Goal: Task Accomplishment & Management: Use online tool/utility

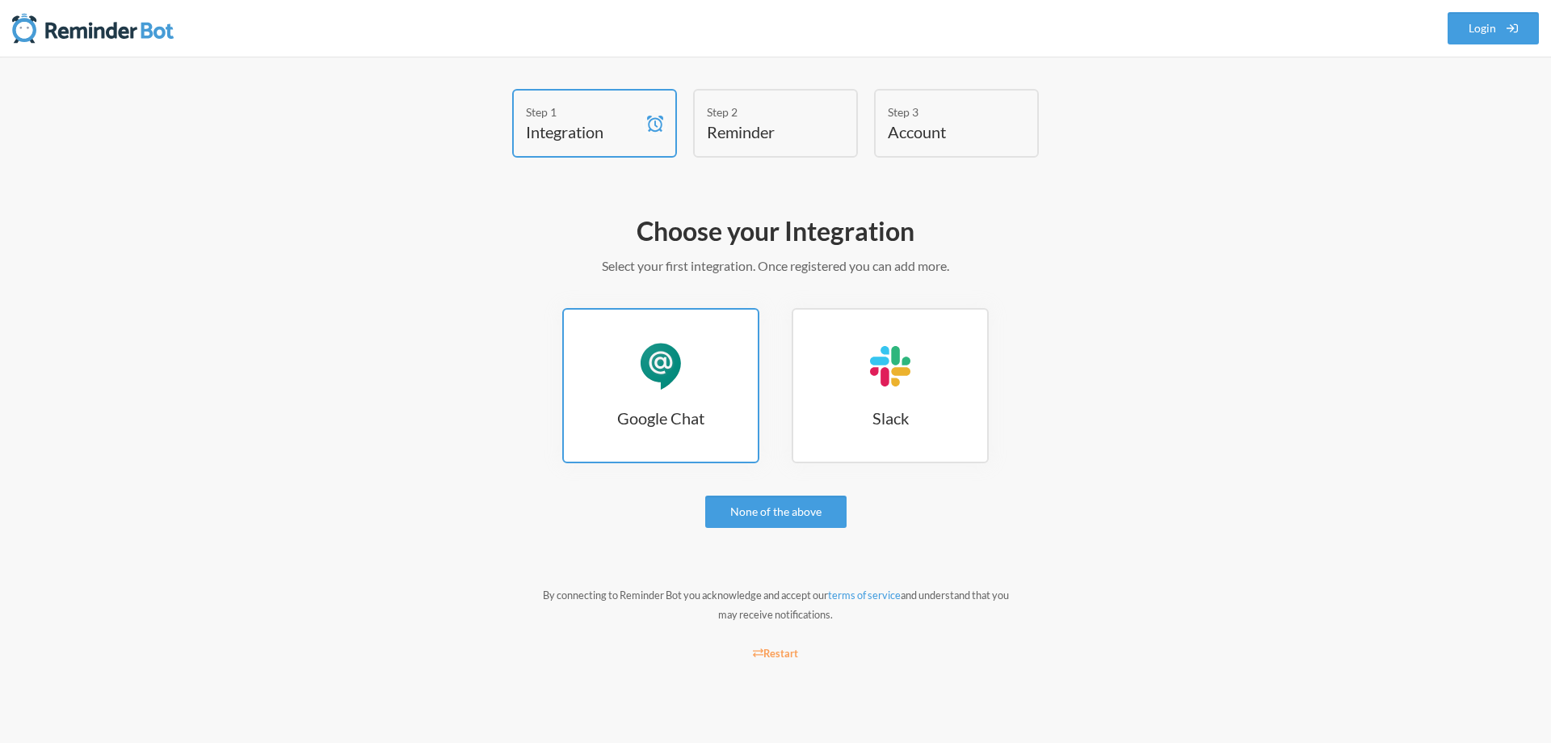
click at [711, 415] on h3 "Google Chat" at bounding box center [661, 417] width 194 height 23
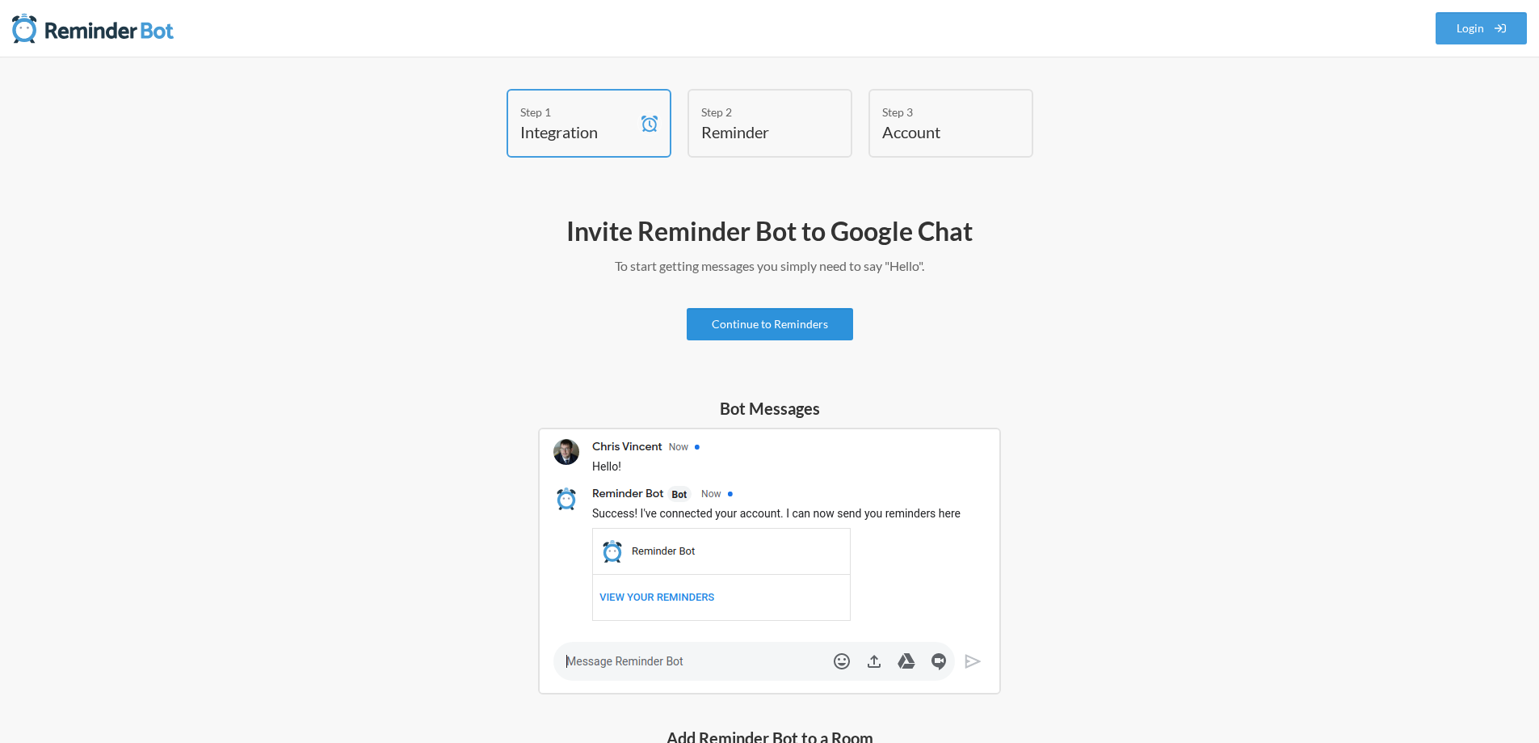
click at [798, 326] on link "Continue to Reminders" at bounding box center [770, 324] width 166 height 32
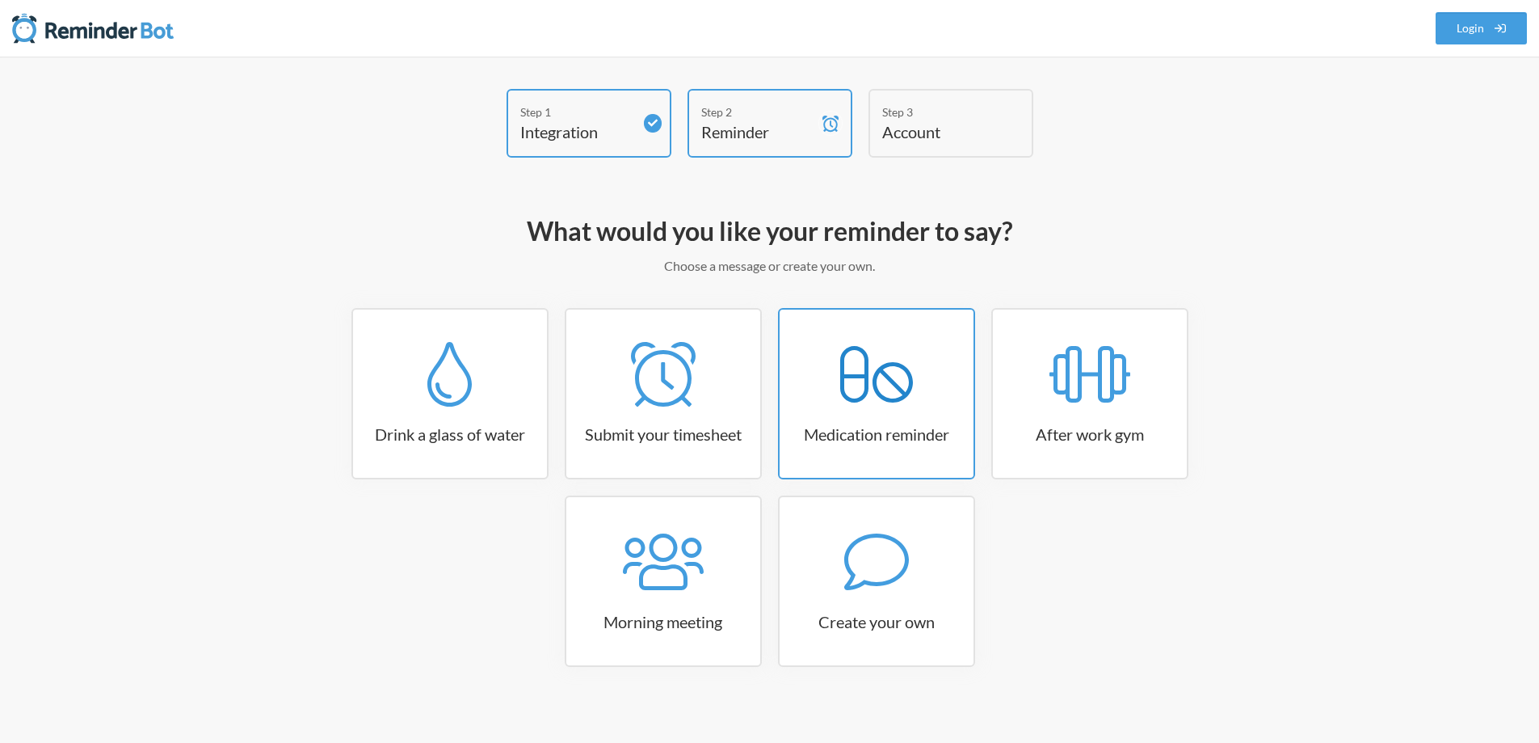
scroll to position [13, 0]
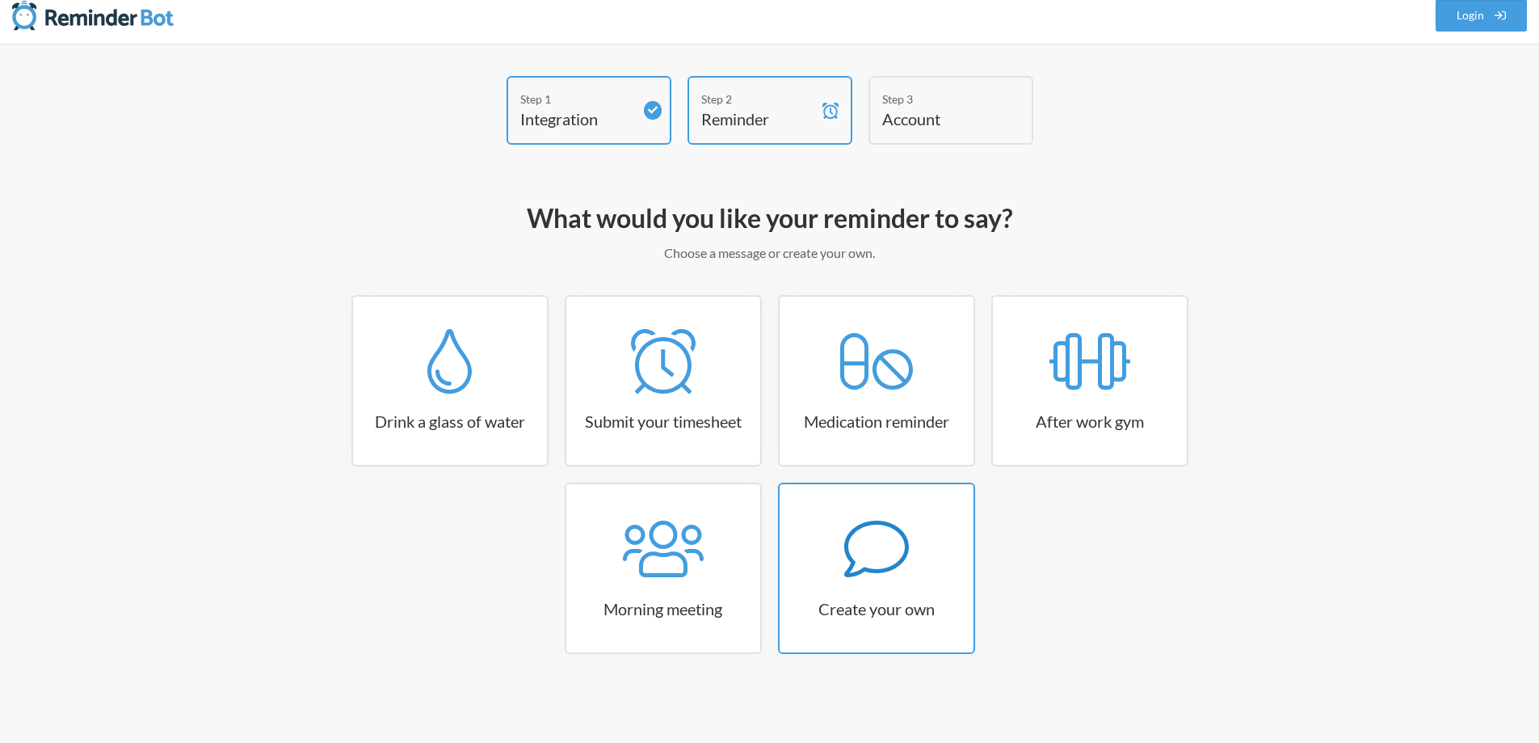
click at [919, 586] on link "Create your own" at bounding box center [876, 567] width 197 height 171
select select "10:30:00"
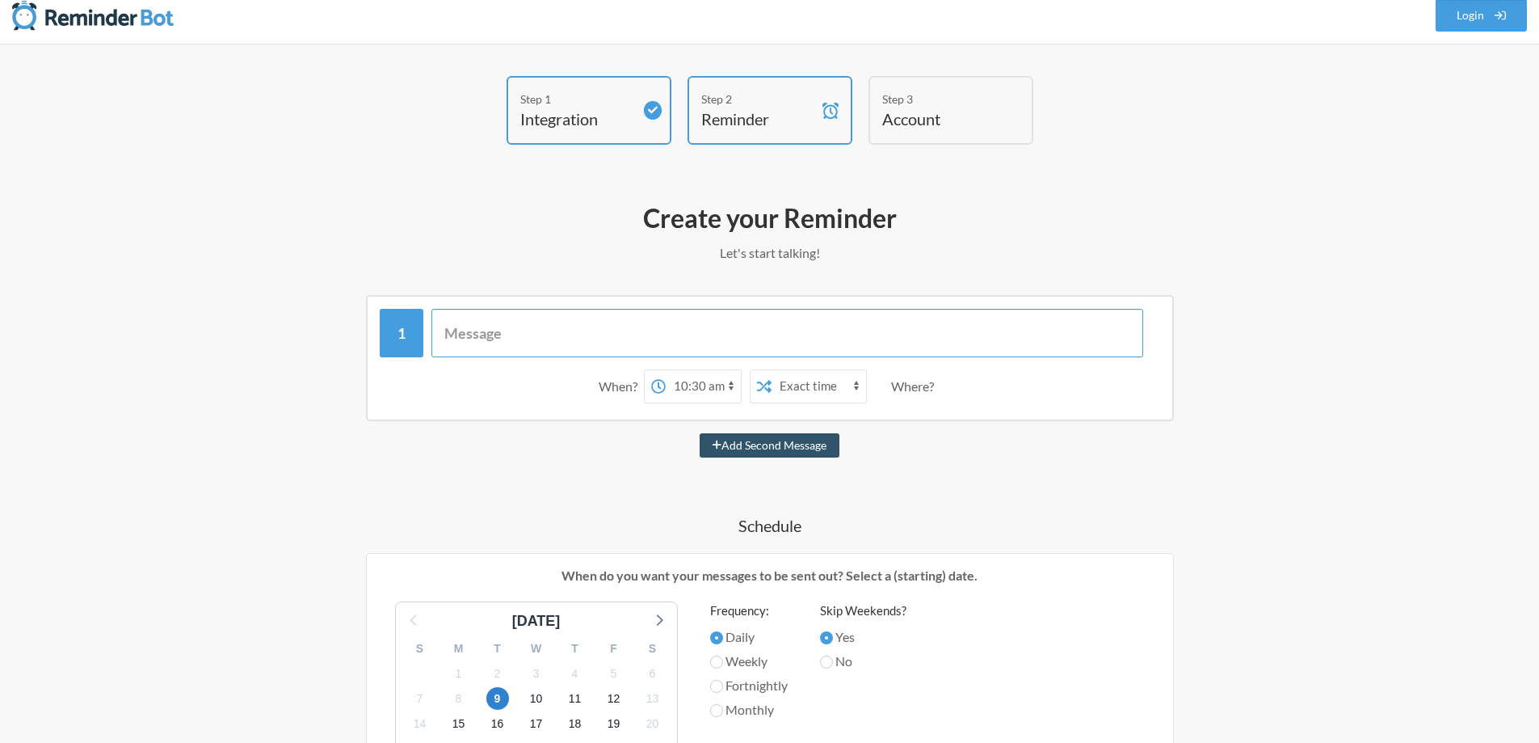
click at [629, 346] on input "text" at bounding box center [787, 333] width 712 height 48
type input "Change Password"
click at [517, 423] on div "Change Password When? 12:00 am 12:15 am 12:30 am 12:45 am 1:00 am 1:15 am 1:30 …" at bounding box center [769, 715] width 937 height 841
click at [667, 402] on div "12:00 am 12:15 am 12:30 am 12:45 am 1:00 am 1:15 am 1:30 am 1:45 am 2:00 am 2:1…" at bounding box center [693, 386] width 98 height 34
click at [347, 516] on h4 "Schedule" at bounding box center [769, 525] width 937 height 23
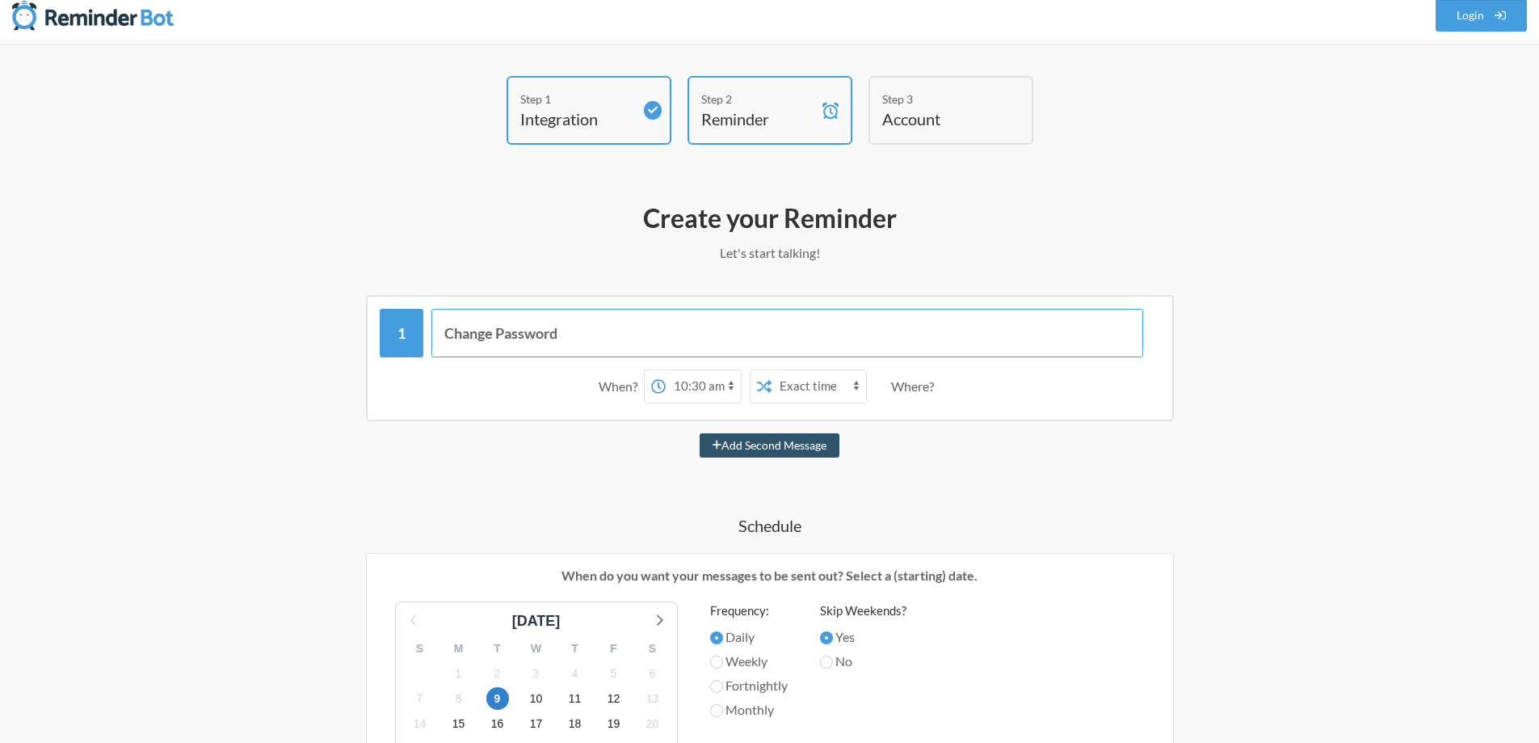
click at [566, 345] on input "Change Password" at bounding box center [787, 333] width 712 height 48
click at [818, 387] on select "Exact time Random time" at bounding box center [819, 386] width 95 height 32
click at [800, 389] on select "Exact time Random time" at bounding box center [819, 386] width 95 height 32
click at [731, 377] on select "12:00 am 12:15 am 12:30 am 12:45 am 1:00 am 1:15 am 1:30 am 1:45 am 2:00 am 2:1…" at bounding box center [703, 386] width 75 height 32
click at [704, 392] on select "12:00 am 12:15 am 12:30 am 12:45 am 1:00 am 1:15 am 1:30 am 1:45 am 2:00 am 2:1…" at bounding box center [703, 386] width 75 height 32
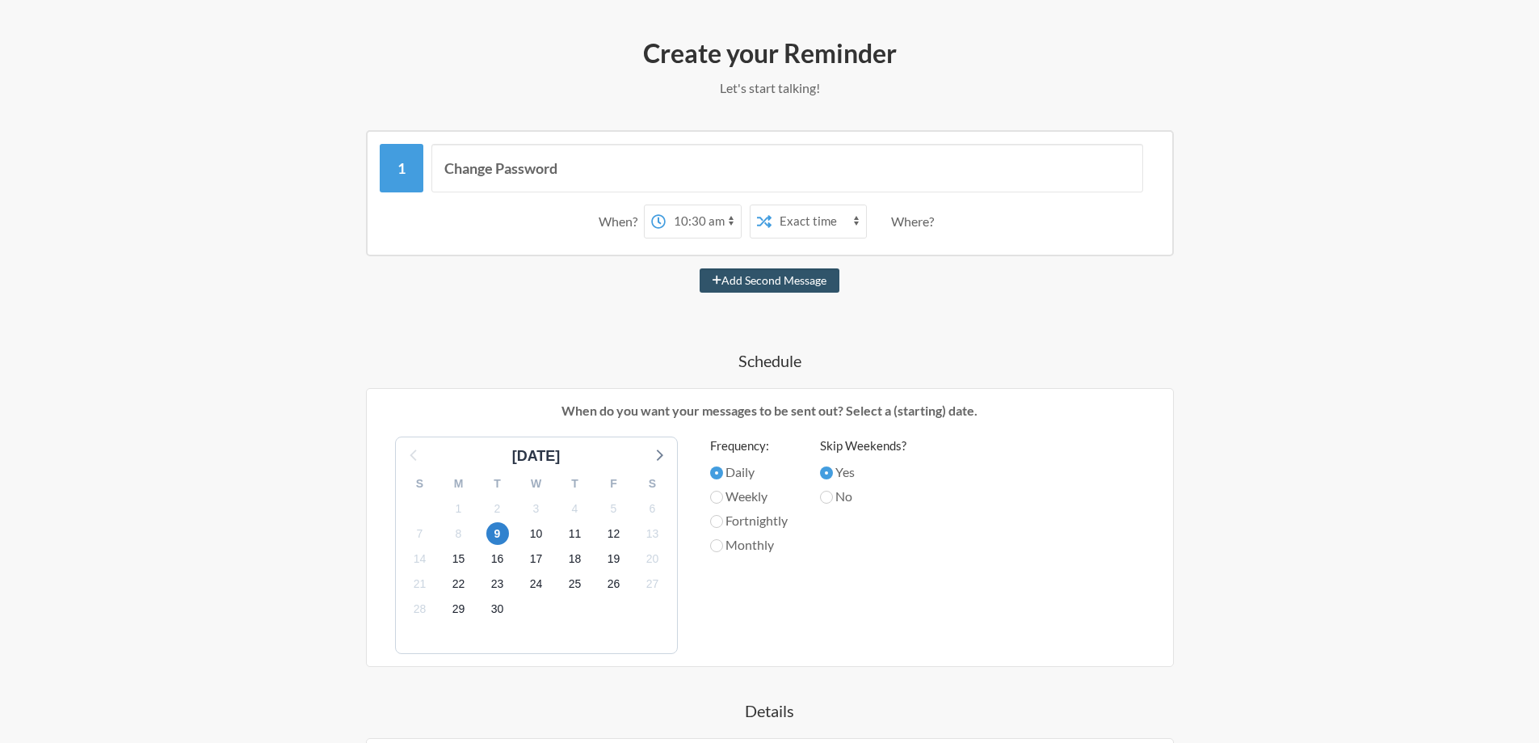
scroll to position [181, 0]
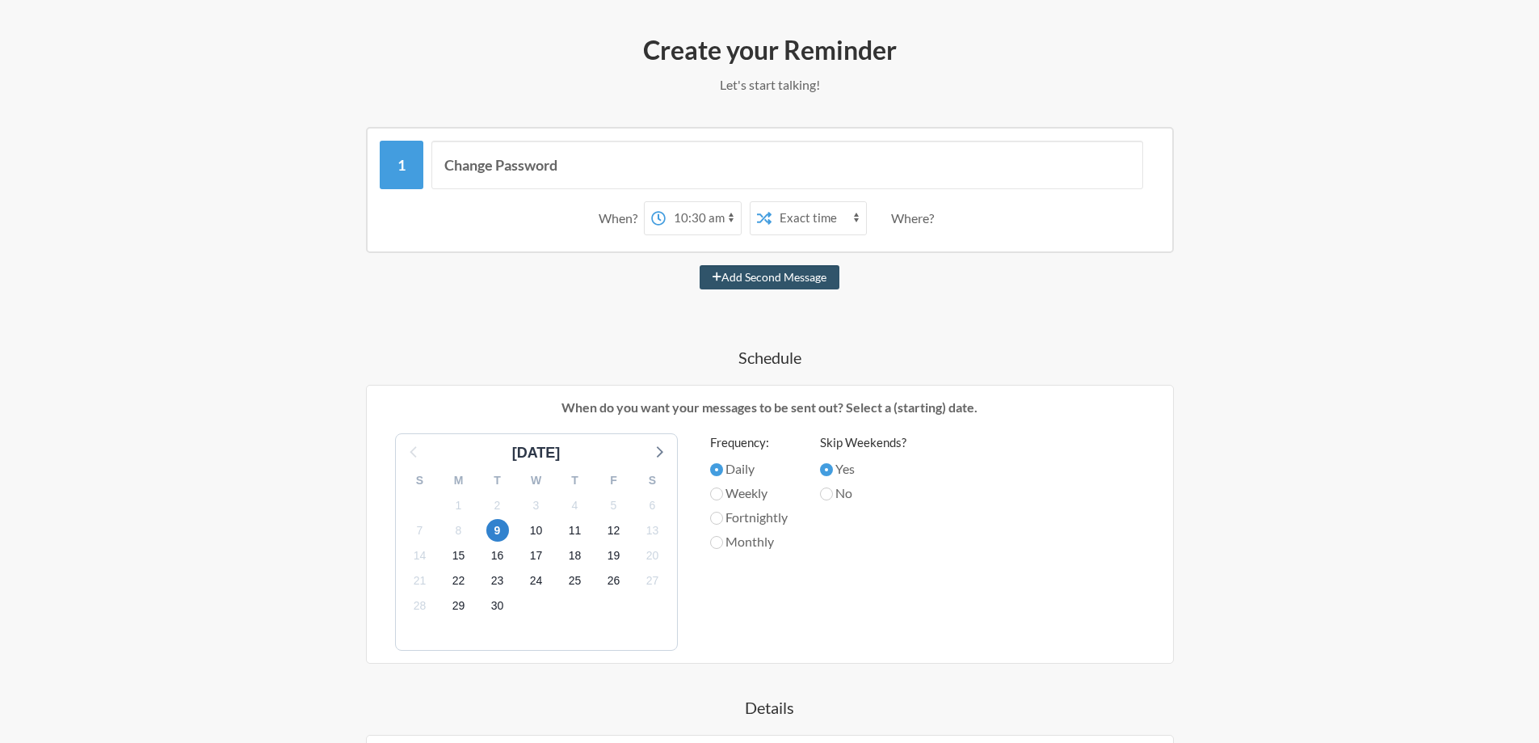
click at [565, 536] on div "11" at bounding box center [575, 530] width 39 height 25
click at [540, 534] on span "10" at bounding box center [536, 530] width 23 height 23
click at [701, 222] on select "12:00 am 12:15 am 12:30 am 12:45 am 1:00 am 1:15 am 1:30 am 1:45 am 2:00 am 2:1…" at bounding box center [703, 218] width 75 height 32
click at [928, 293] on div "Change Password When? 12:00 am 12:15 am 12:30 am 12:45 am 1:00 am 1:15 am 1:30 …" at bounding box center [769, 547] width 937 height 841
click at [898, 217] on div "Where?" at bounding box center [915, 218] width 49 height 34
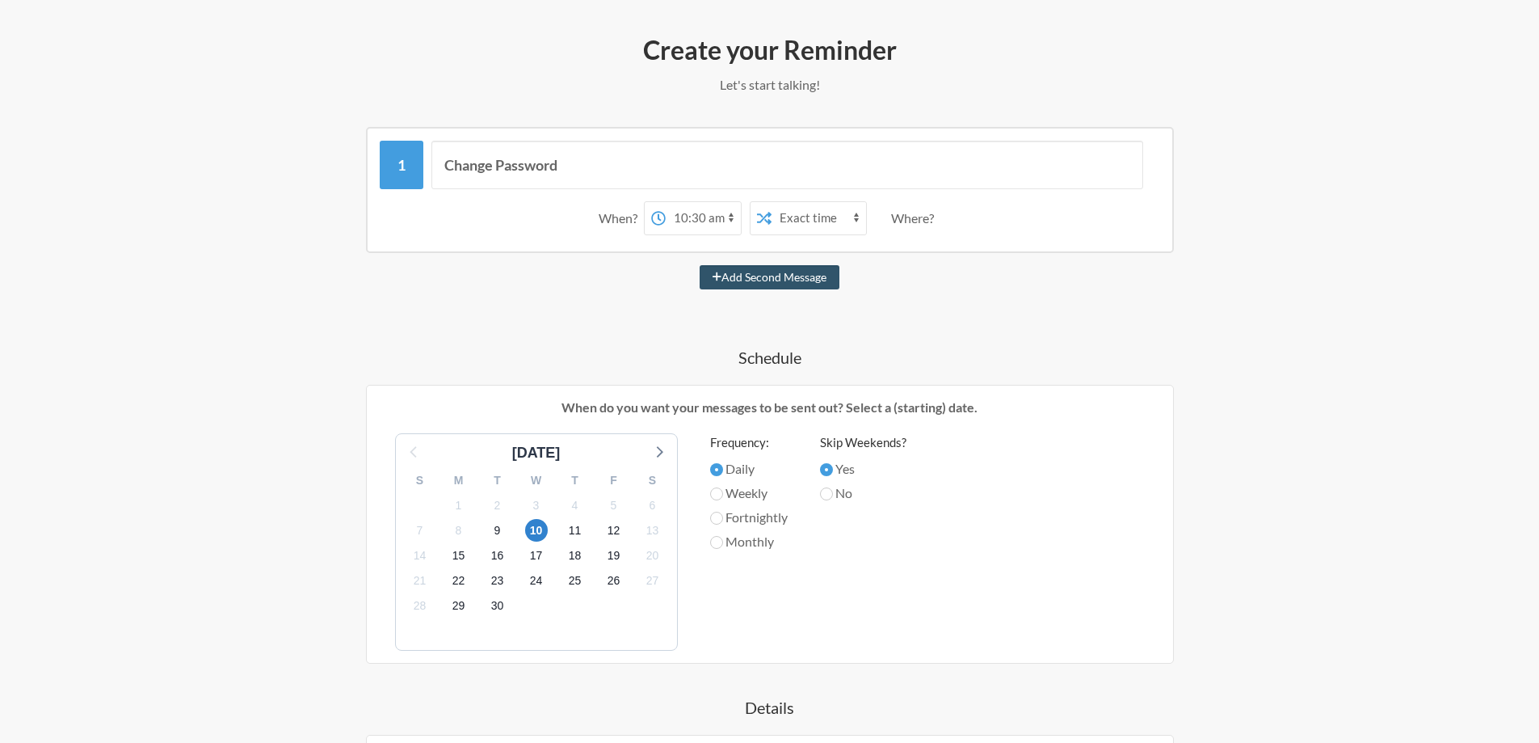
click at [940, 219] on div "Where?" at bounding box center [915, 218] width 49 height 34
click at [936, 222] on div "Where?" at bounding box center [915, 218] width 49 height 34
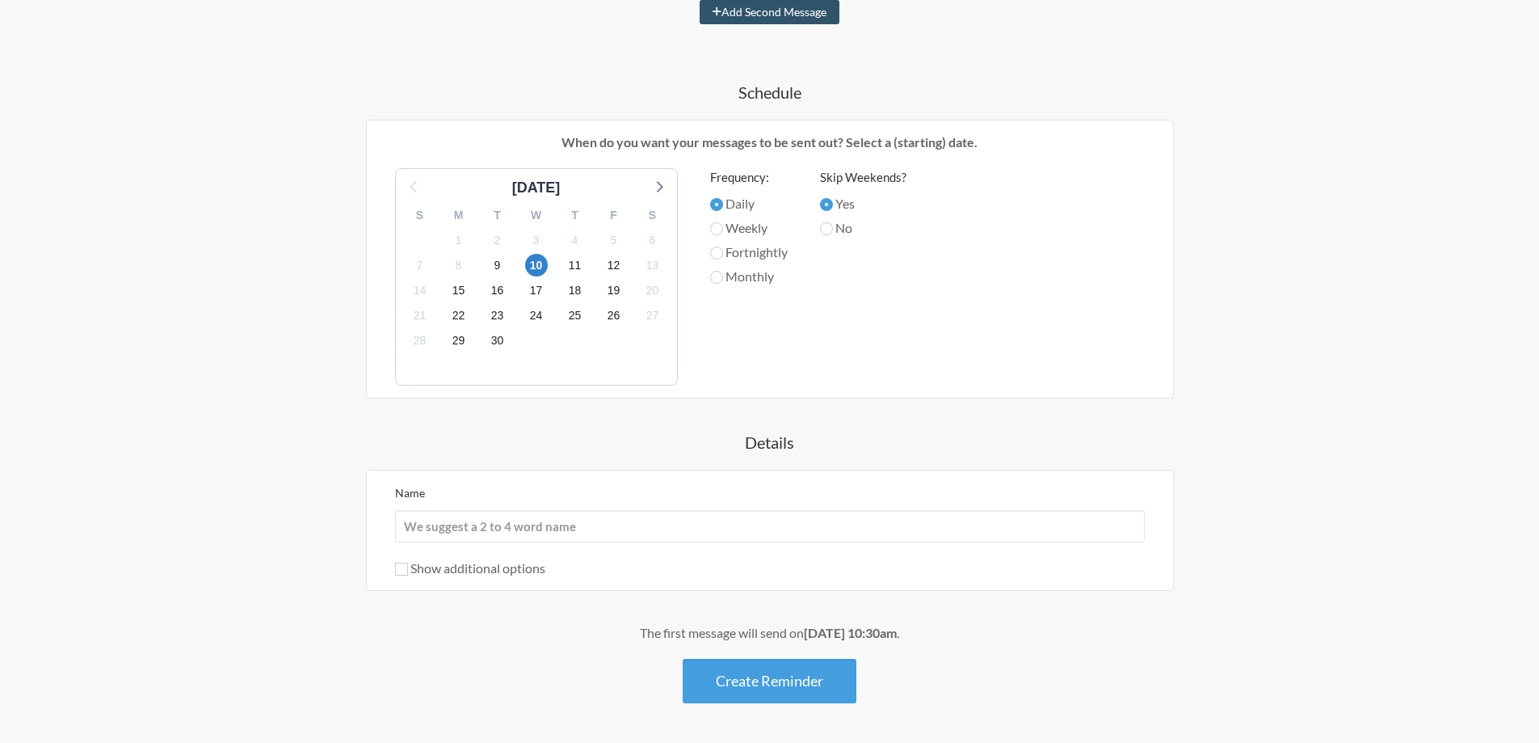
scroll to position [503, 0]
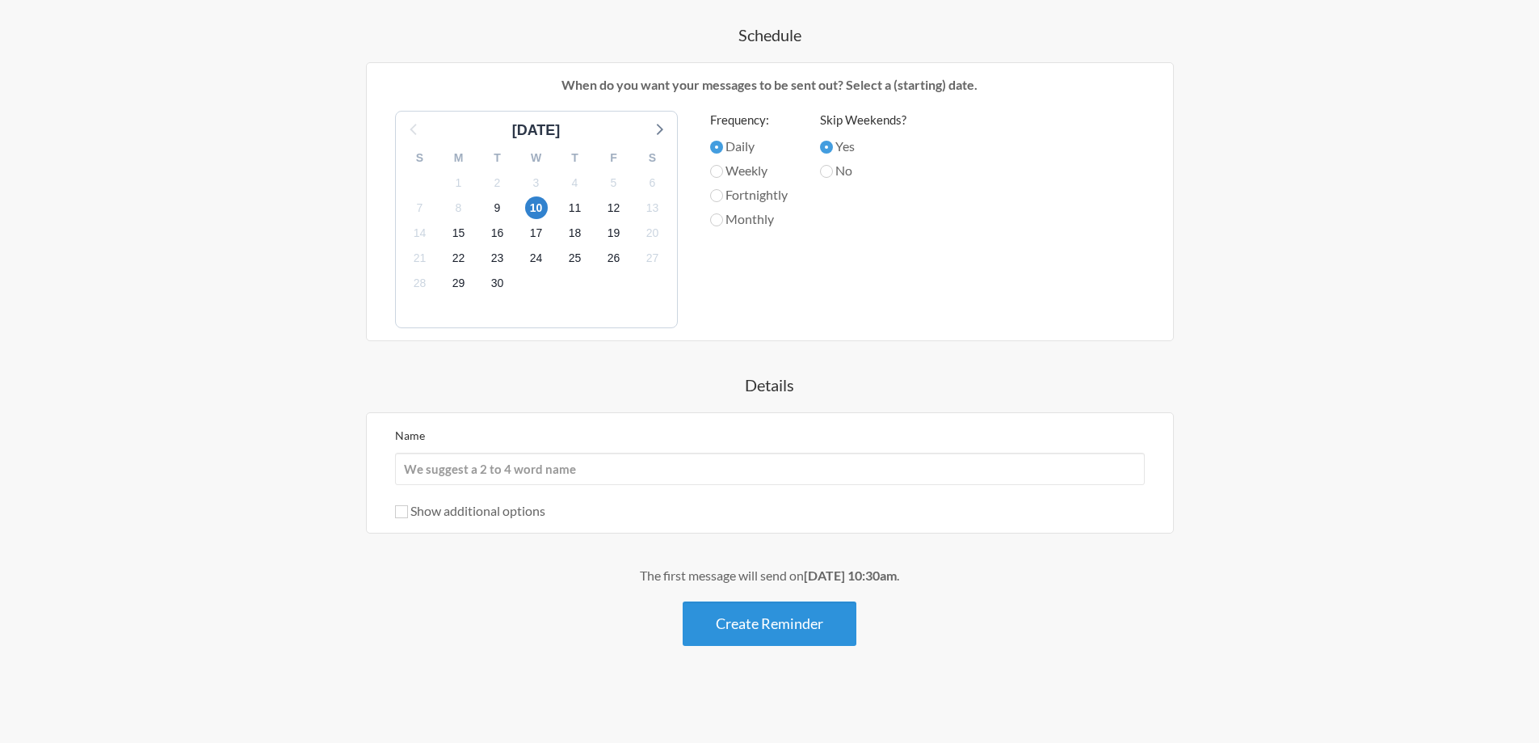
click at [746, 628] on button "Create Reminder" at bounding box center [770, 623] width 174 height 44
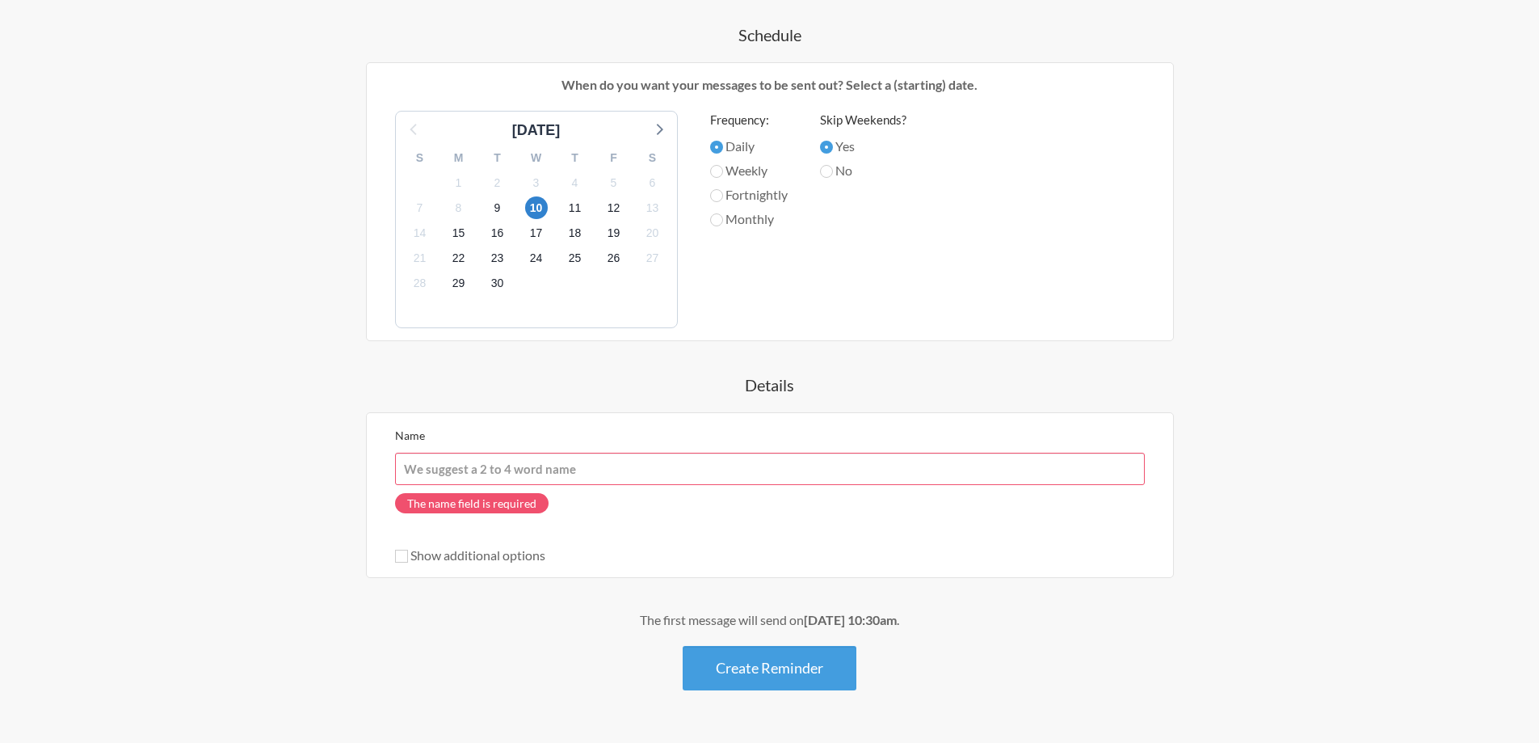
click at [532, 460] on input "Name" at bounding box center [770, 468] width 750 height 32
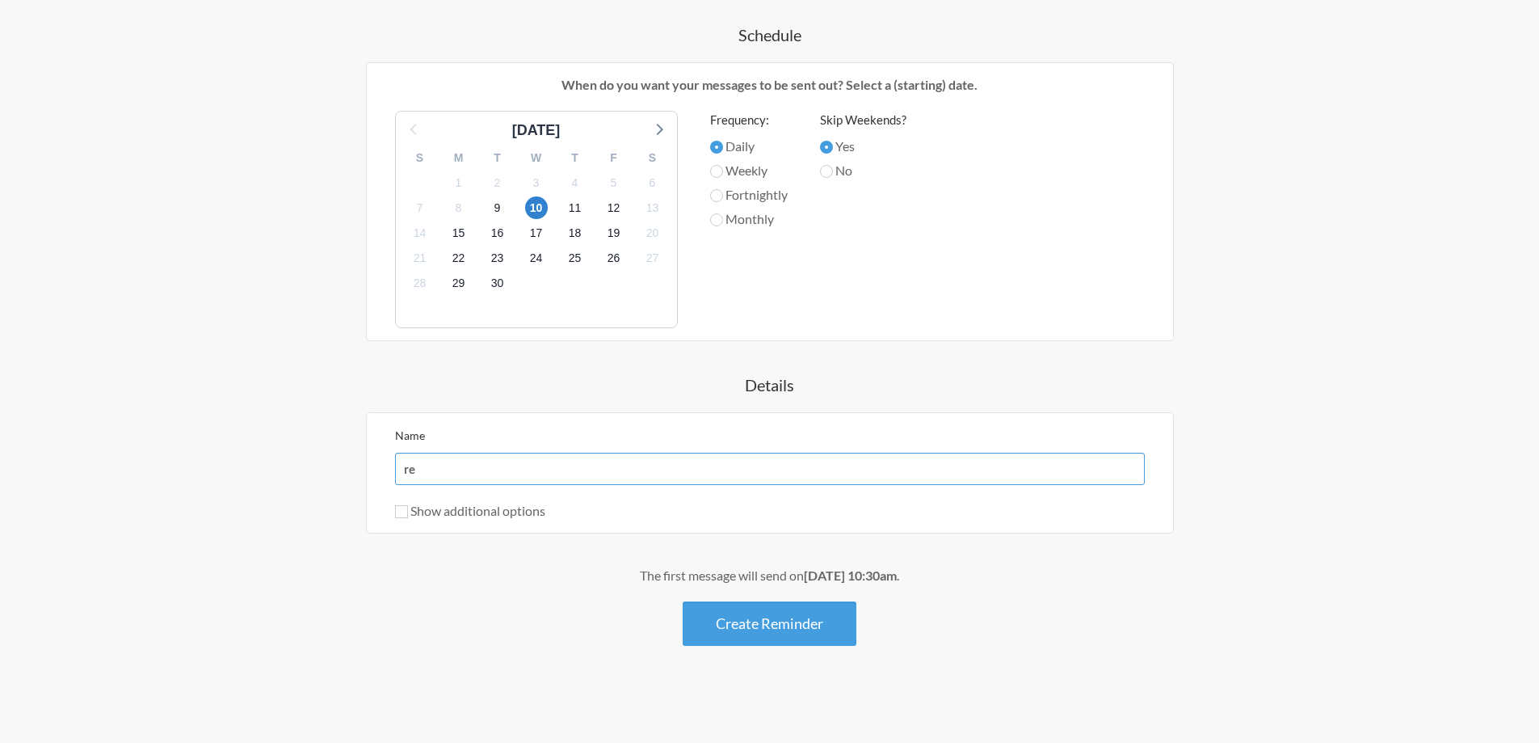
type input "r"
type input "password"
click at [696, 633] on button "Create Reminder" at bounding box center [770, 623] width 174 height 44
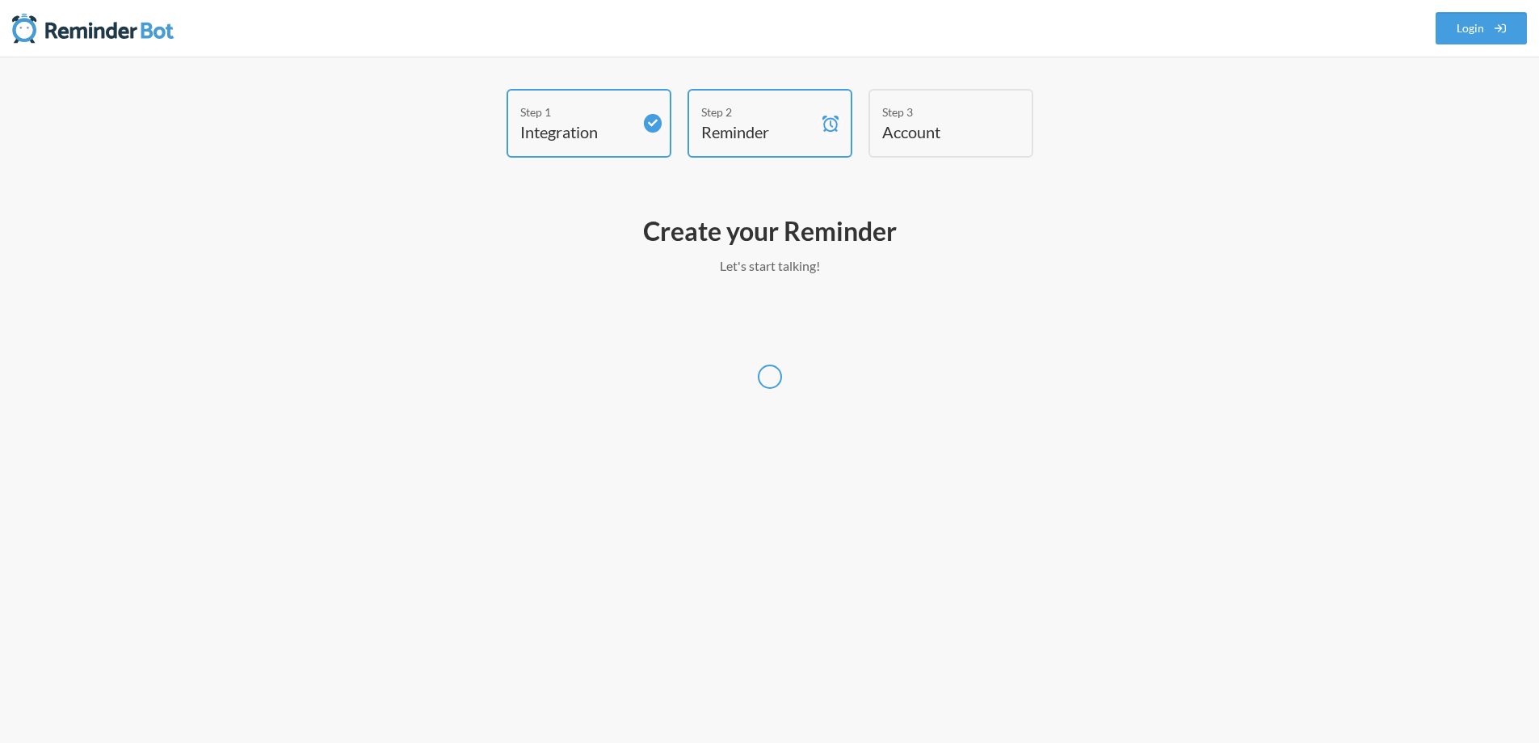
scroll to position [0, 0]
select select "Europe/[GEOGRAPHIC_DATA]"
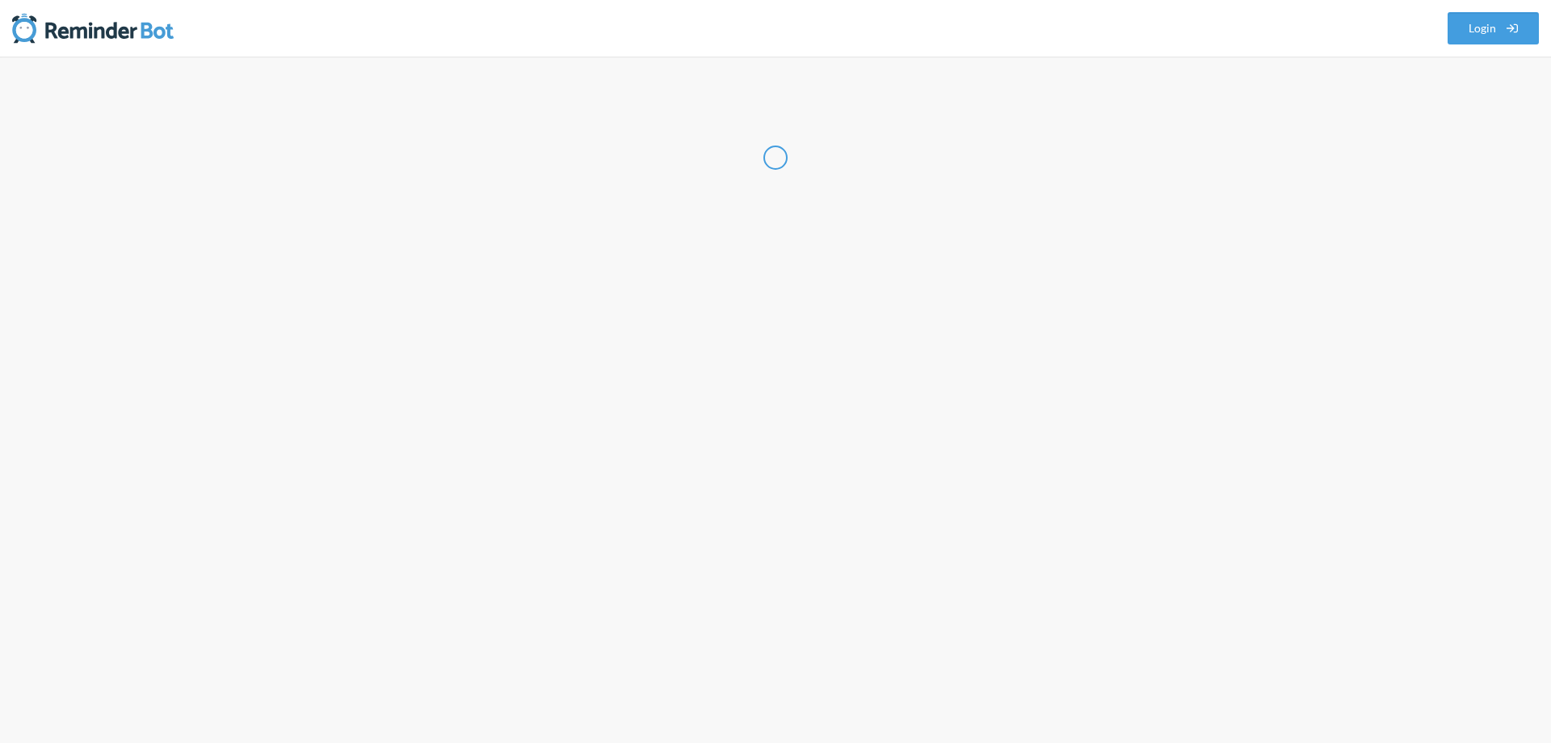
select select "GB"
